Goal: Register for event/course

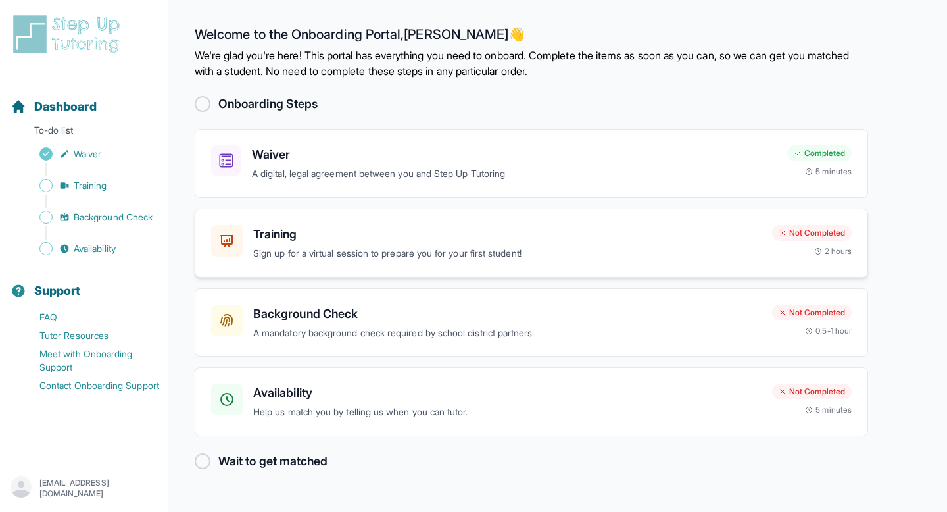
click at [356, 256] on p "Sign up for a virtual session to prepare you for your first student!" at bounding box center [507, 253] width 508 height 15
